Goal: Check status

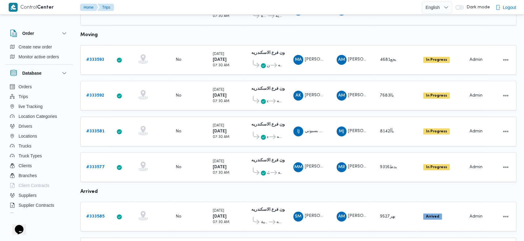
scroll to position [282, 0]
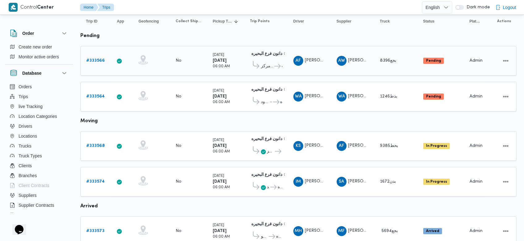
scroll to position [66, 0]
